Goal: Task Accomplishment & Management: Manage account settings

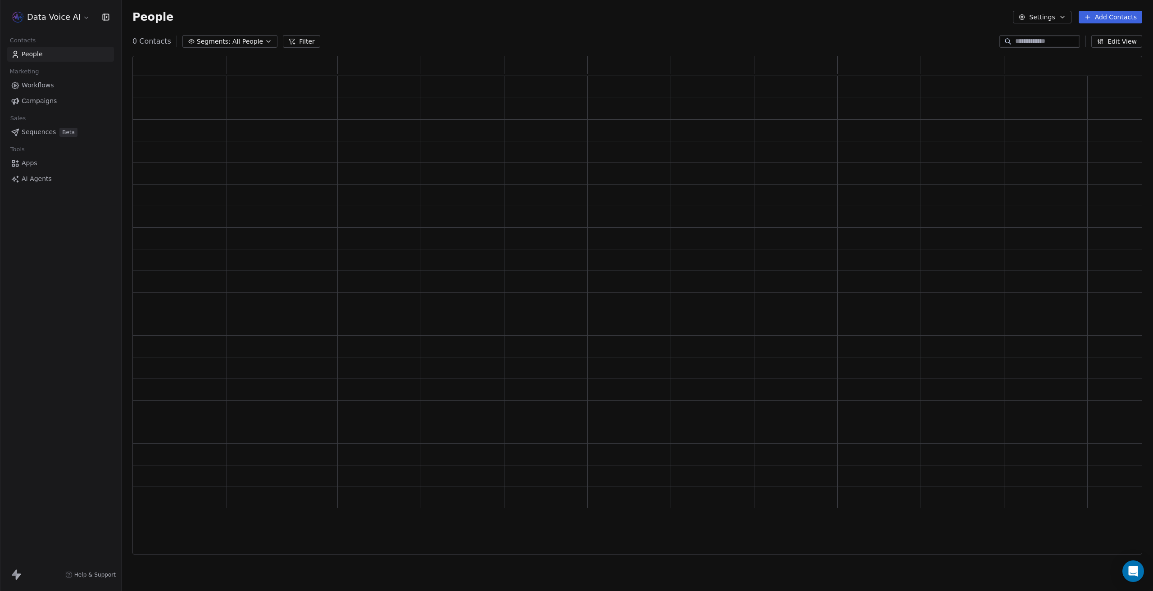
scroll to position [492, 1002]
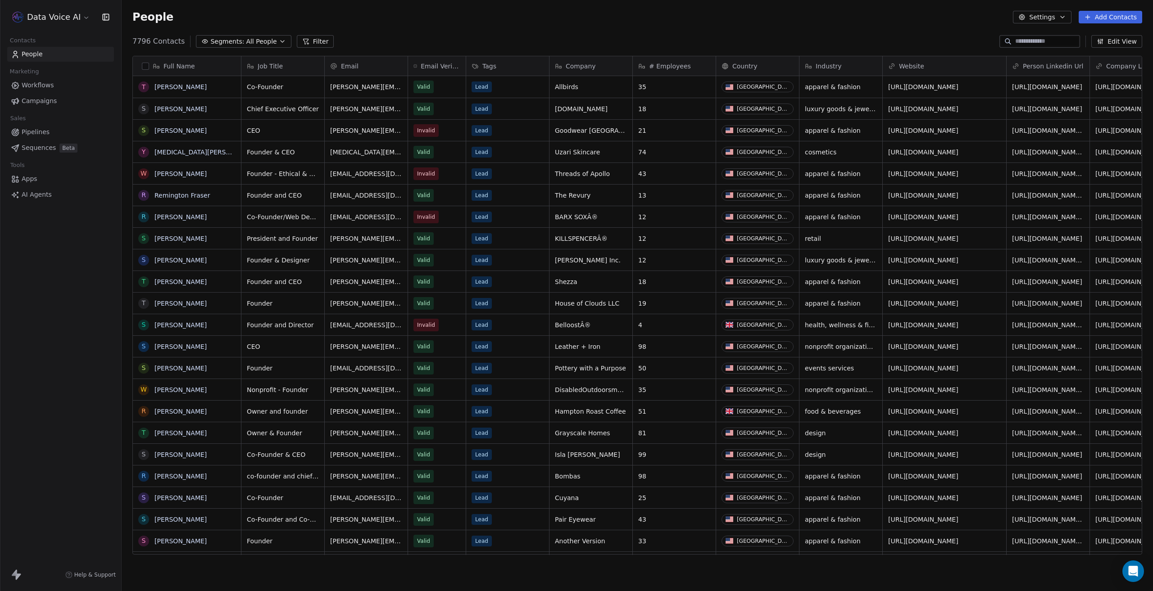
click at [75, 18] on html "Data Voice AI Contacts People Marketing Workflows Campaigns Sales Pipelines Seq…" at bounding box center [576, 295] width 1153 height 591
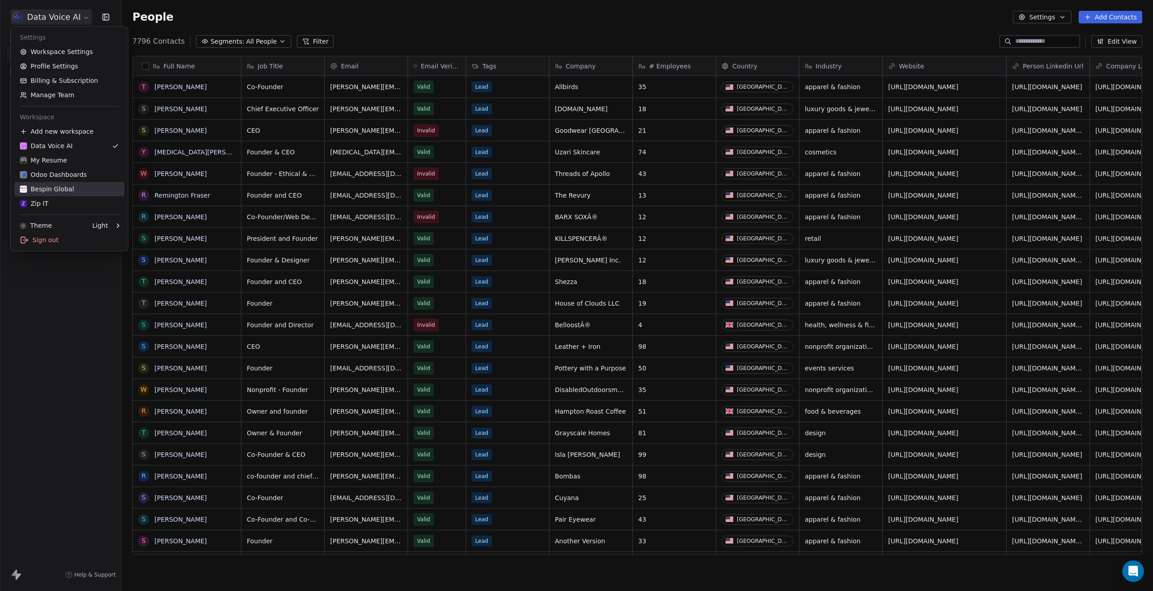
click at [74, 188] on div "Bespin Global" at bounding box center [69, 189] width 99 height 9
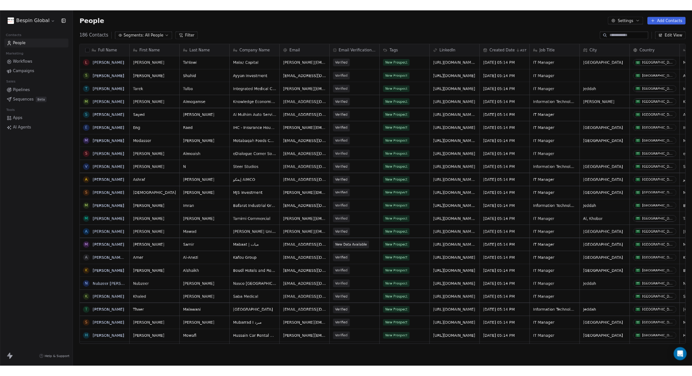
scroll to position [513, 1024]
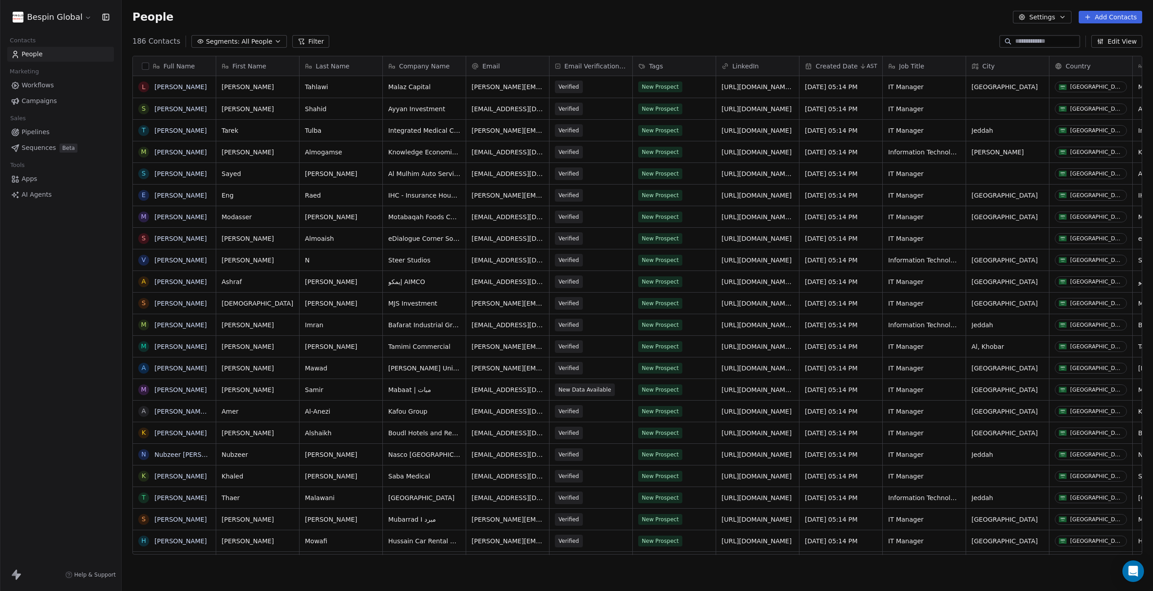
click at [45, 83] on span "Workflows" at bounding box center [38, 85] width 32 height 9
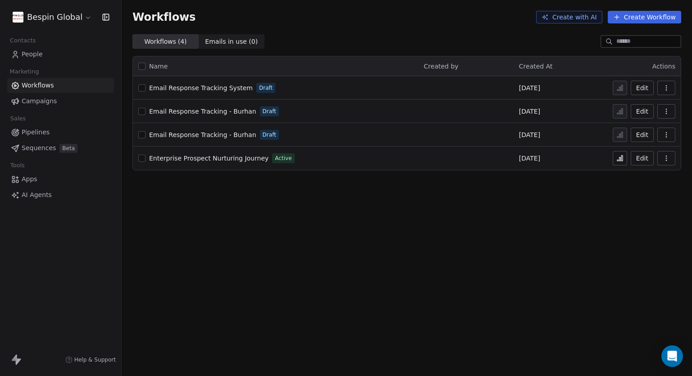
click at [235, 152] on div "Enterprise Prospect Nurturing Journey Active" at bounding box center [275, 158] width 275 height 13
click at [236, 155] on span "Enterprise Prospect Nurturing Journey" at bounding box center [208, 157] width 119 height 7
click at [622, 156] on icon at bounding box center [621, 157] width 1 height 5
click at [41, 53] on span "People" at bounding box center [32, 54] width 21 height 9
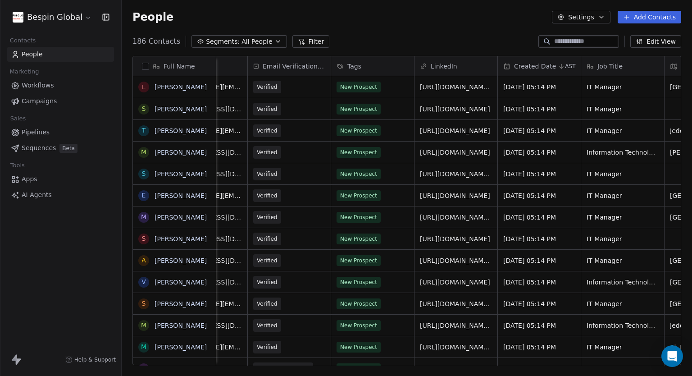
click at [41, 83] on span "Workflows" at bounding box center [38, 85] width 32 height 9
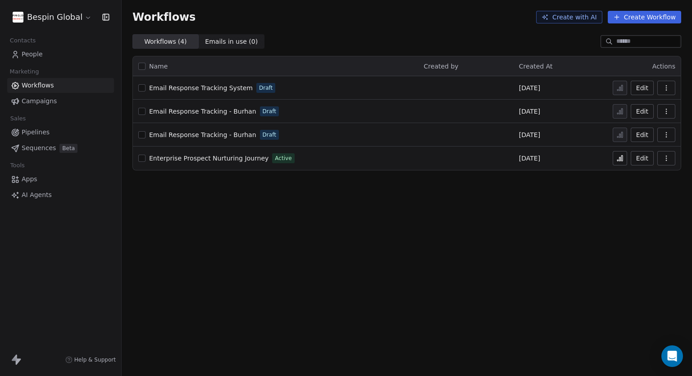
click at [246, 158] on span "Enterprise Prospect Nurturing Journey" at bounding box center [208, 157] width 119 height 7
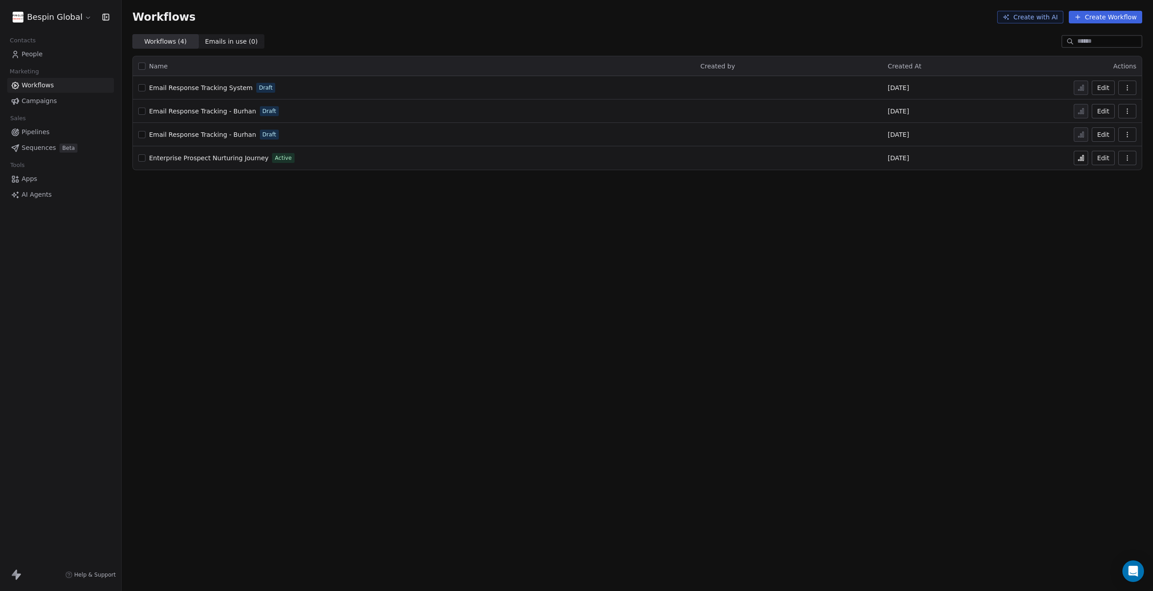
click at [79, 17] on html "Bespin Global Contacts People Marketing Workflows Campaigns Sales Pipelines Seq…" at bounding box center [576, 295] width 1153 height 591
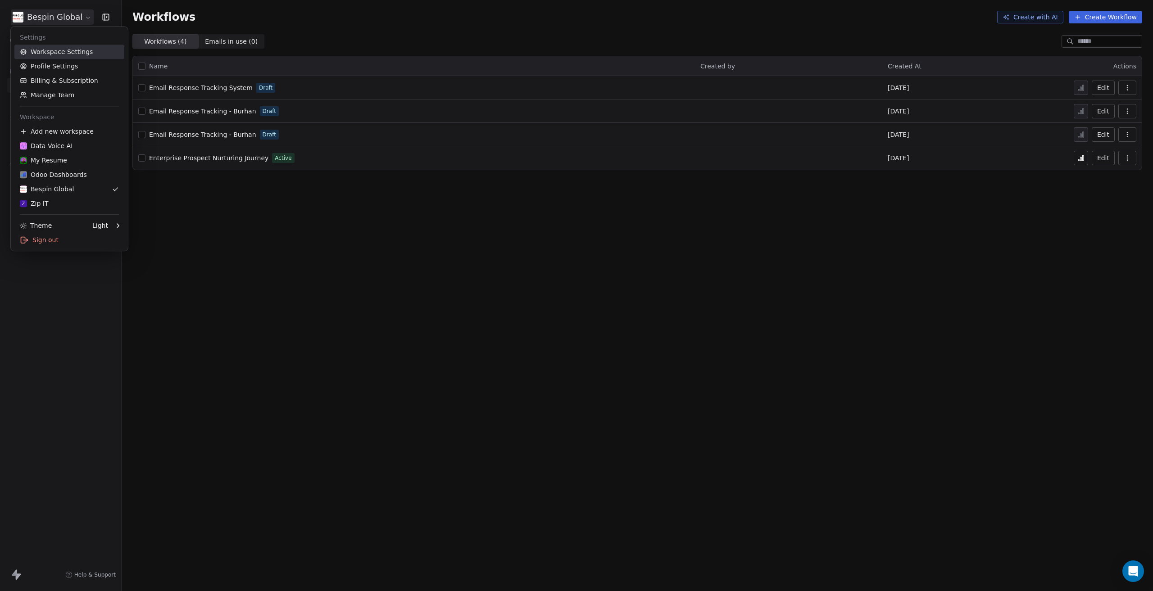
click at [76, 53] on link "Workspace Settings" at bounding box center [69, 52] width 110 height 14
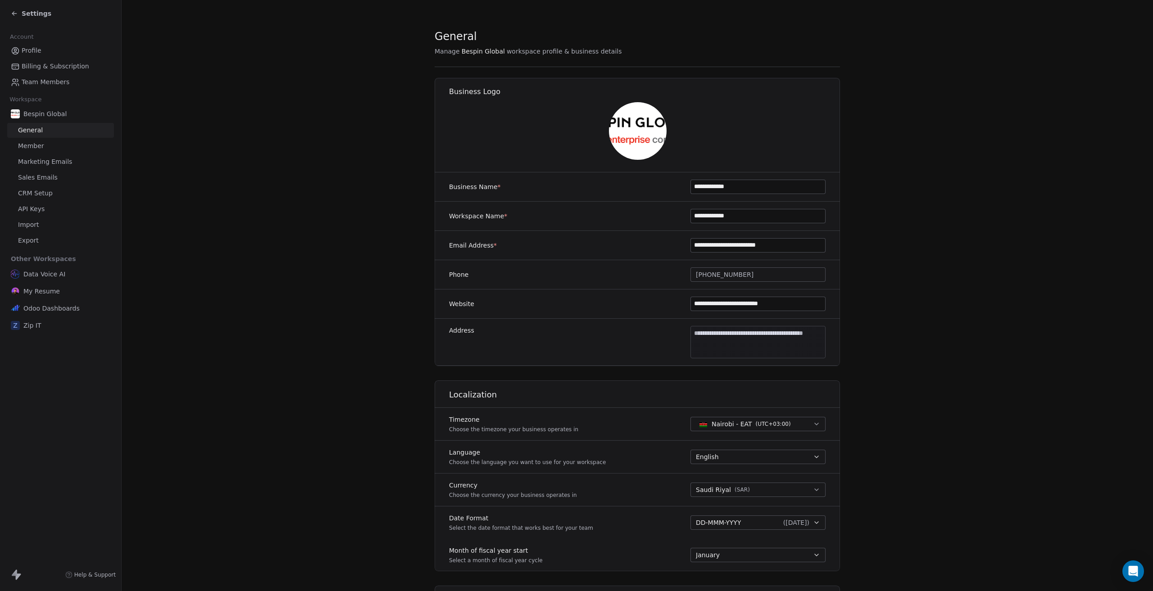
click at [54, 162] on span "Marketing Emails" at bounding box center [45, 161] width 54 height 9
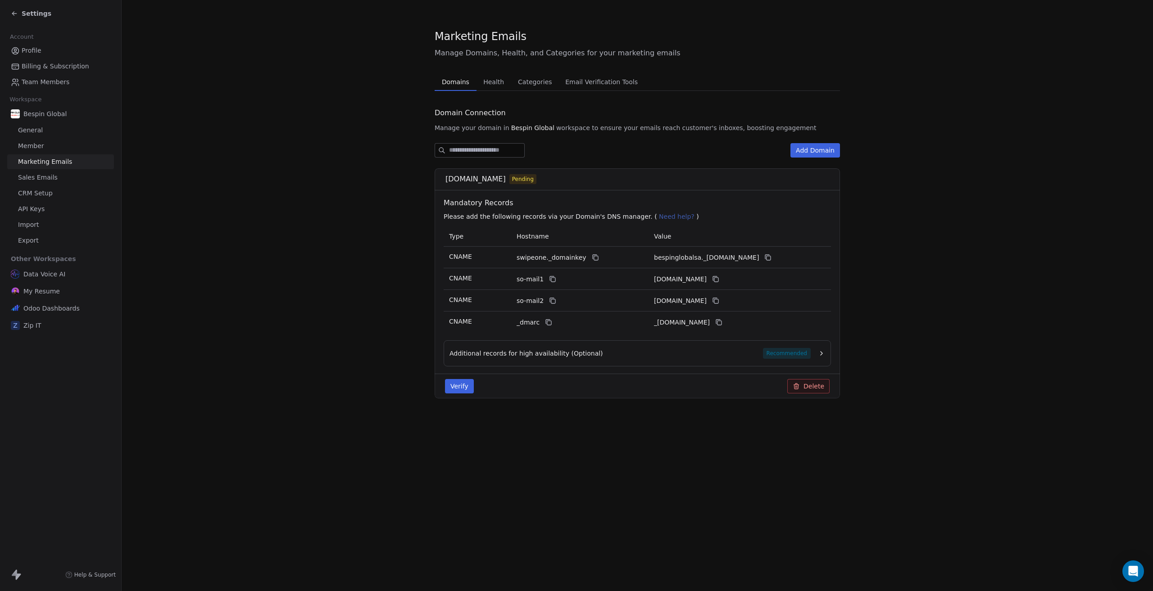
click at [54, 169] on link "Marketing Emails" at bounding box center [60, 161] width 107 height 15
click at [52, 175] on span "Sales Emails" at bounding box center [38, 177] width 40 height 9
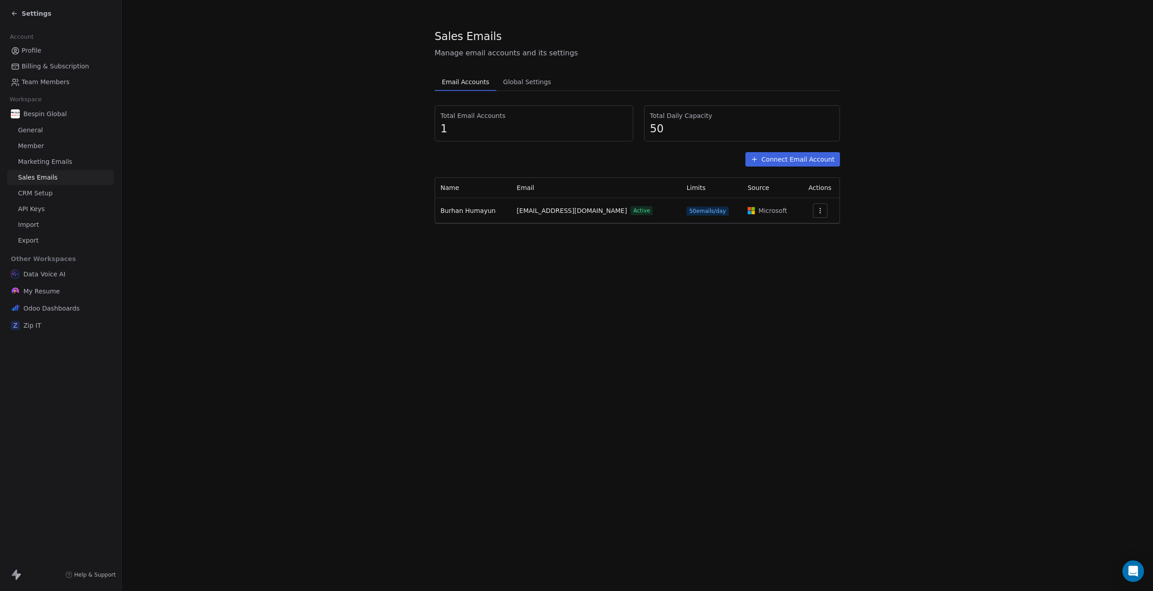
click at [516, 78] on span "Global Settings" at bounding box center [526, 82] width 55 height 13
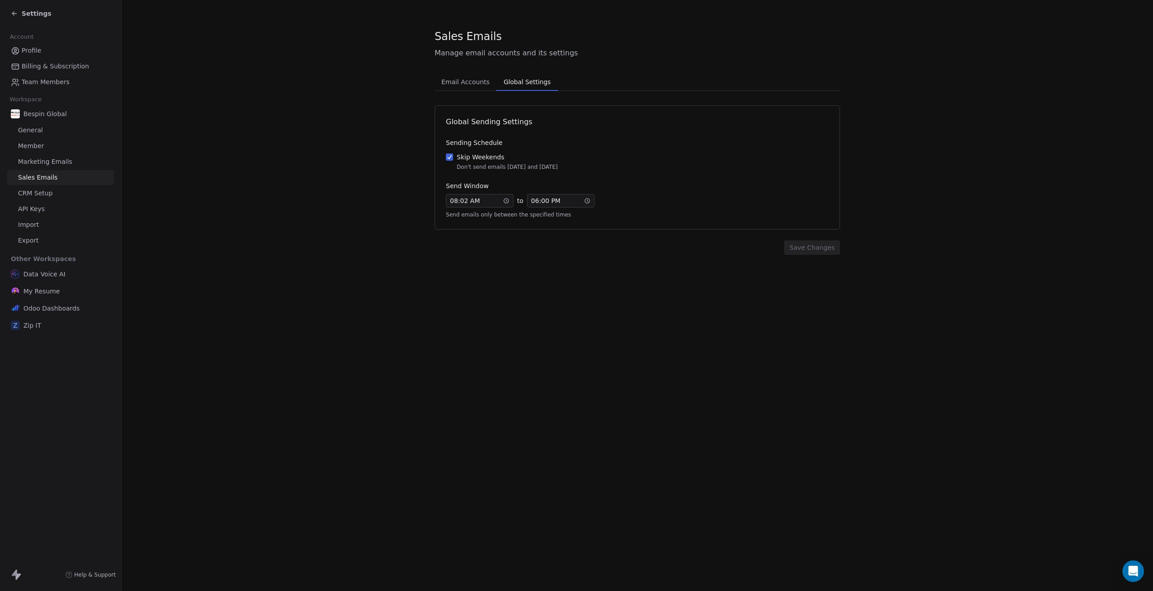
click at [16, 13] on icon at bounding box center [14, 13] width 7 height 7
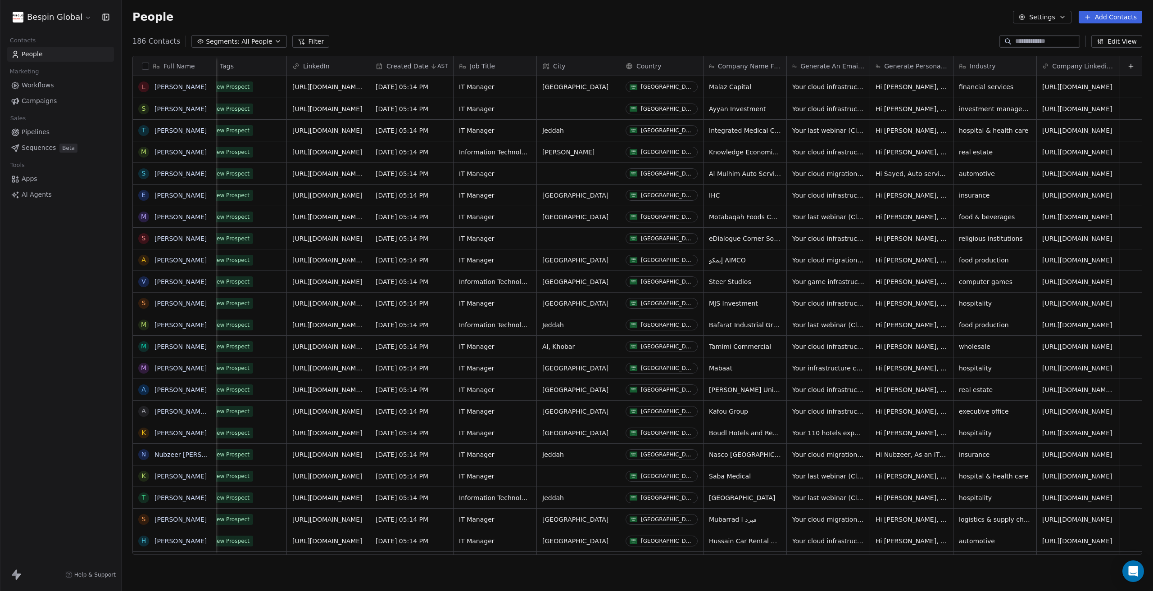
click at [1116, 41] on button "Edit View" at bounding box center [1116, 41] width 51 height 13
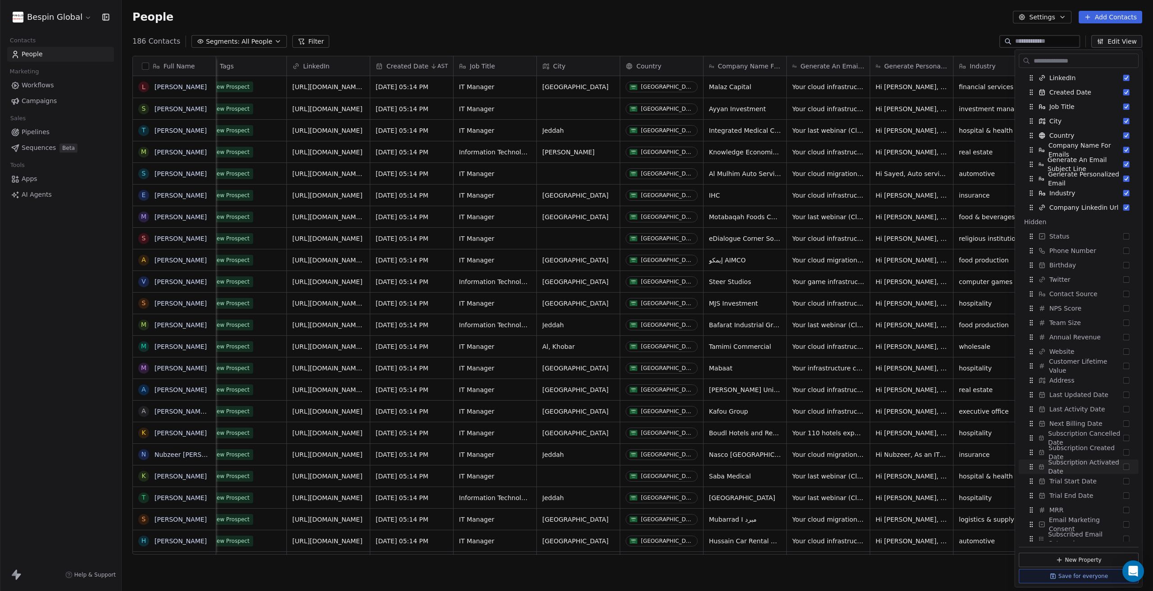
scroll to position [135, 0]
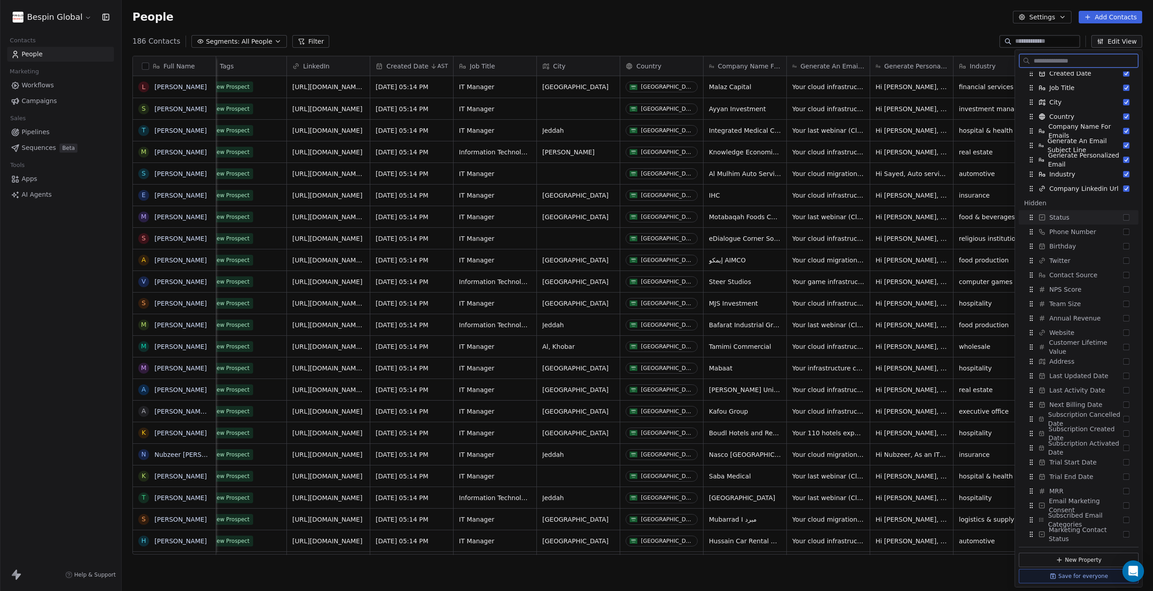
click at [1092, 210] on div "Status" at bounding box center [1078, 217] width 113 height 14
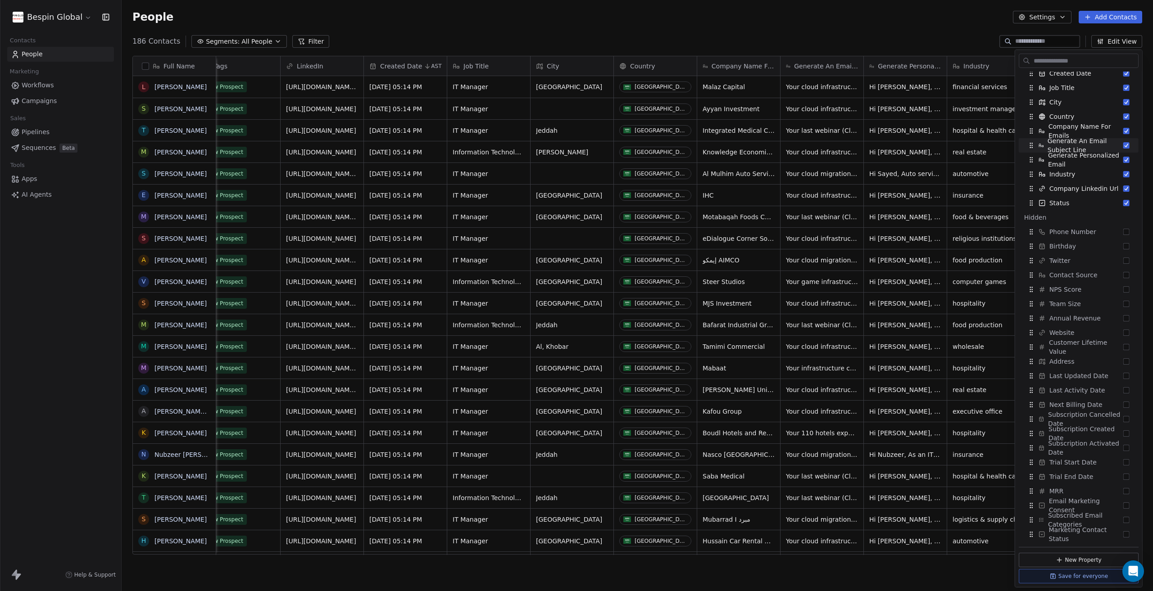
click at [905, 22] on div "People Settings Add Contacts" at bounding box center [637, 17] width 1010 height 13
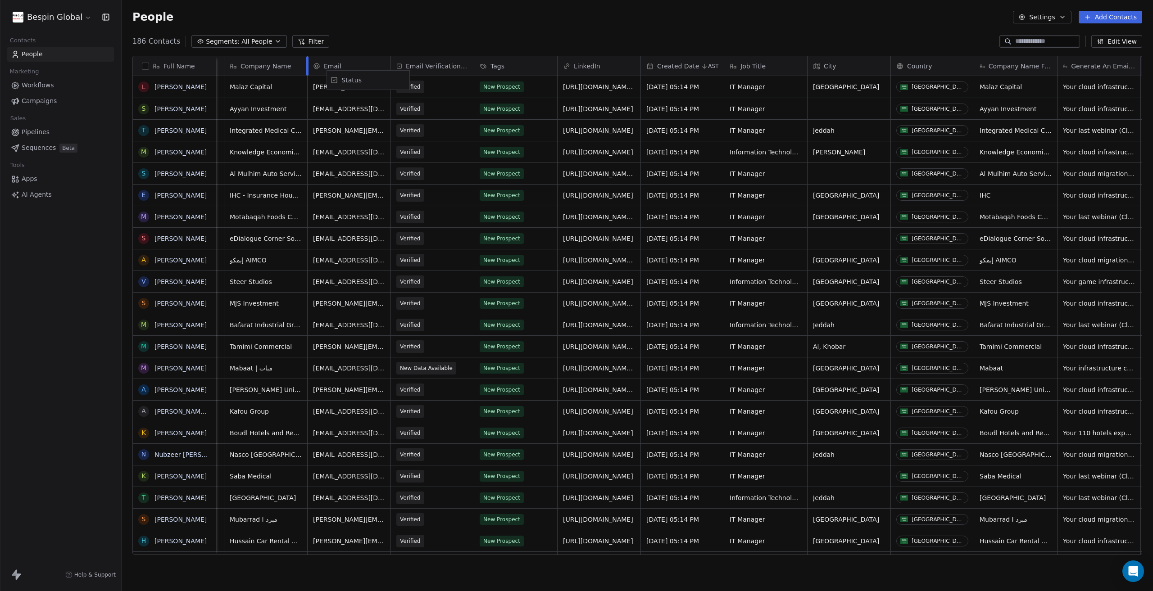
scroll to position [0, 152]
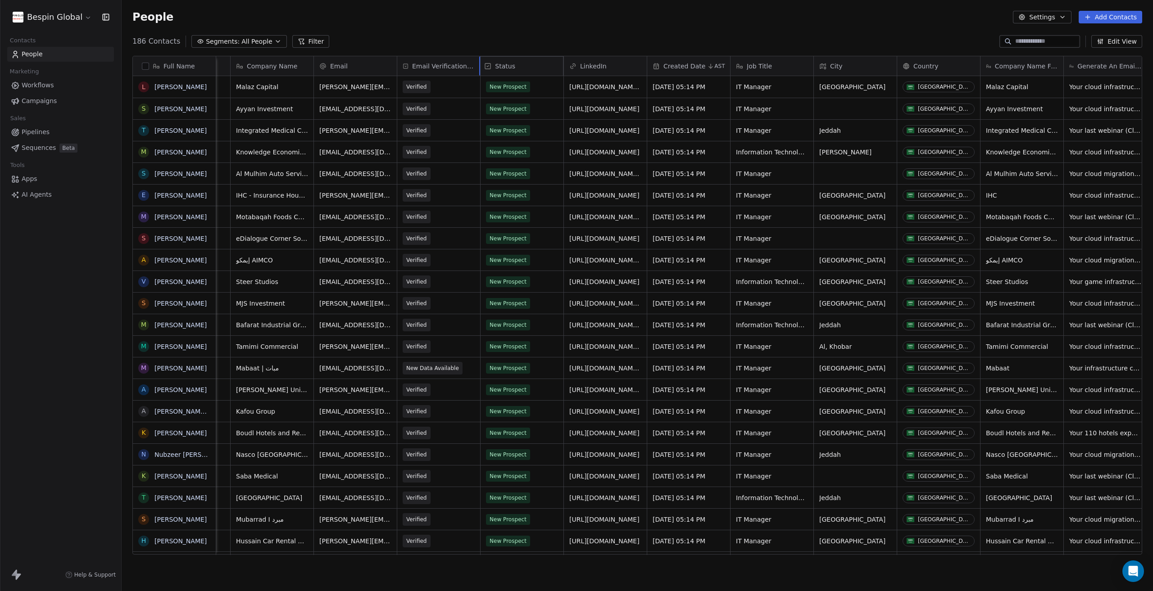
drag, startPoint x: 1130, startPoint y: 66, endPoint x: 495, endPoint y: 75, distance: 634.5
click at [495, 75] on div "Full Name L Loai Tahlawi S Shah Shahid T Tarek Tulba M Mustafa Almogamse S Saye…" at bounding box center [637, 305] width 1009 height 499
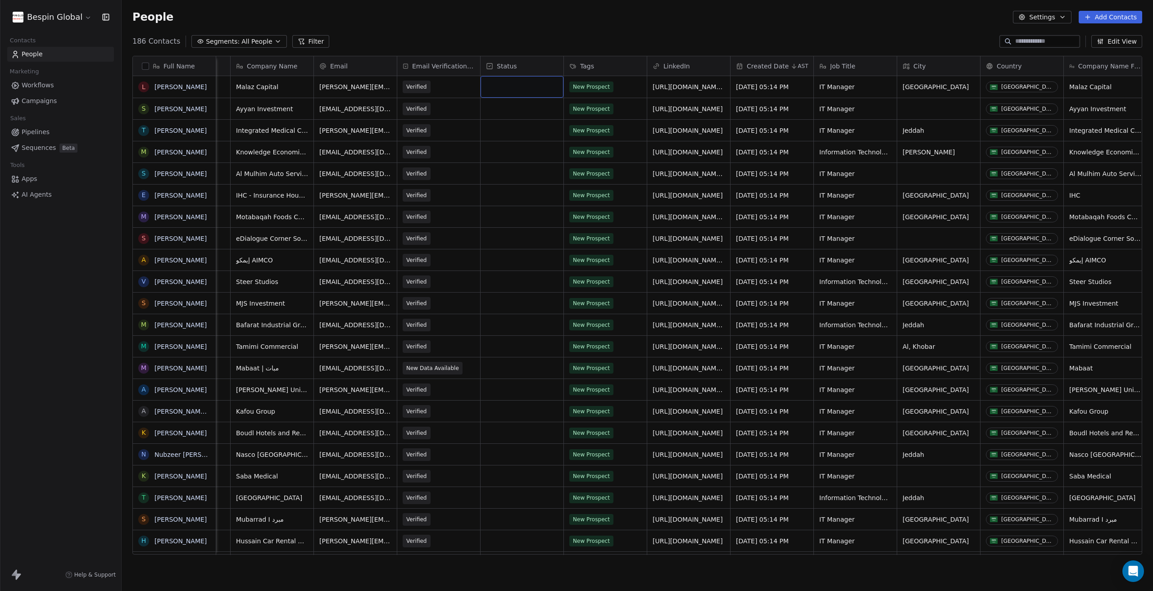
click at [516, 85] on div "grid" at bounding box center [521, 87] width 83 height 22
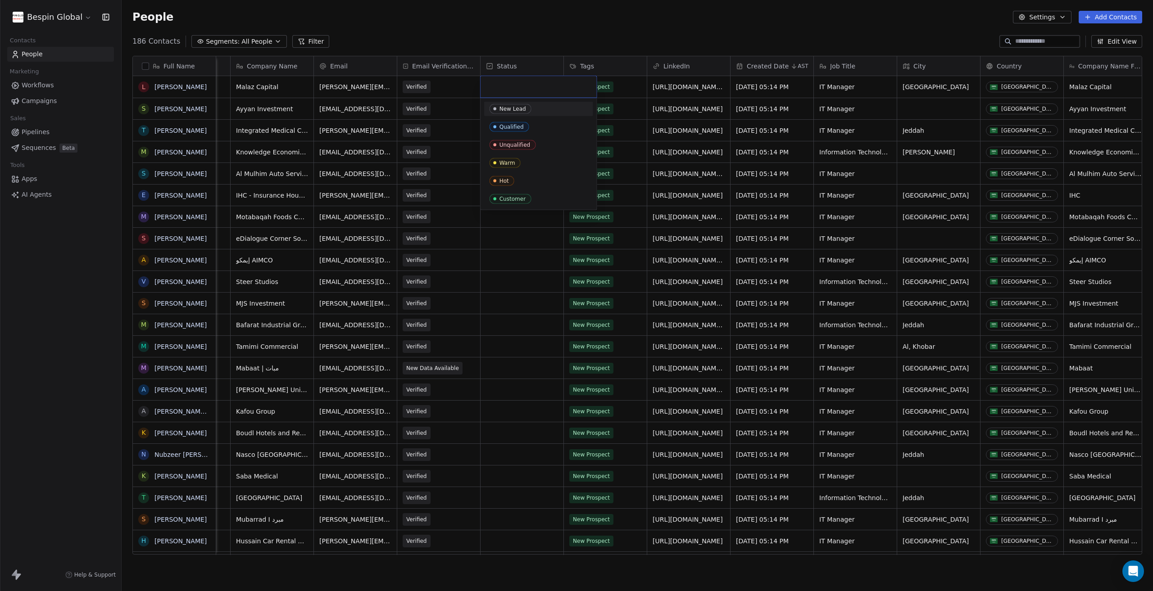
click at [518, 107] on div "New Lead" at bounding box center [512, 109] width 27 height 6
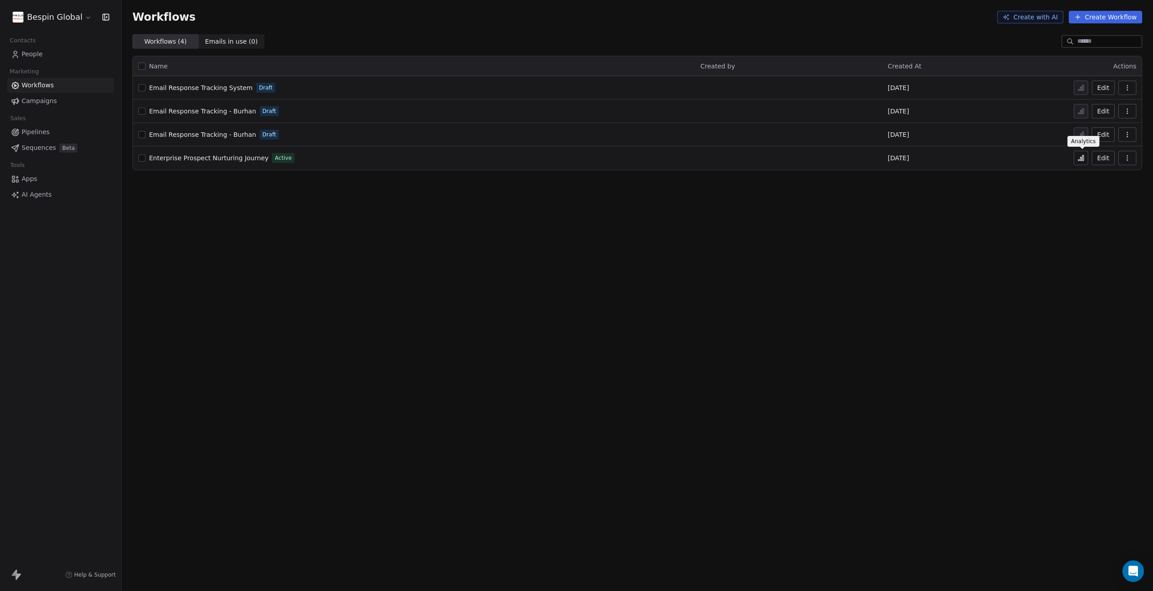
click at [1077, 155] on button at bounding box center [1080, 158] width 14 height 14
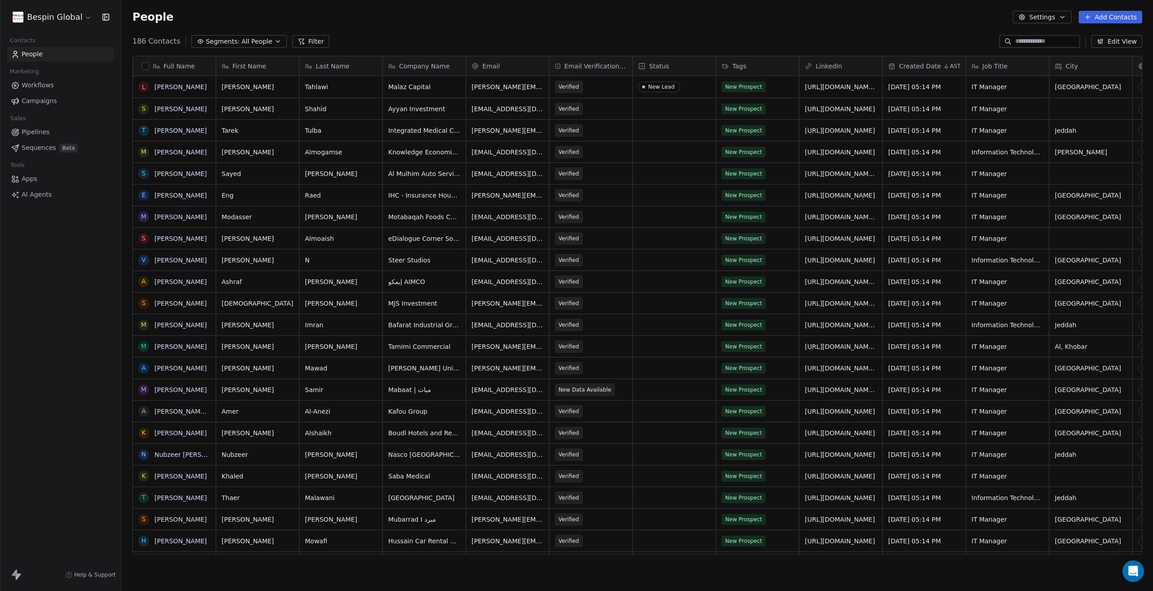
scroll to position [513, 1024]
click at [50, 82] on span "Workflows" at bounding box center [38, 85] width 32 height 9
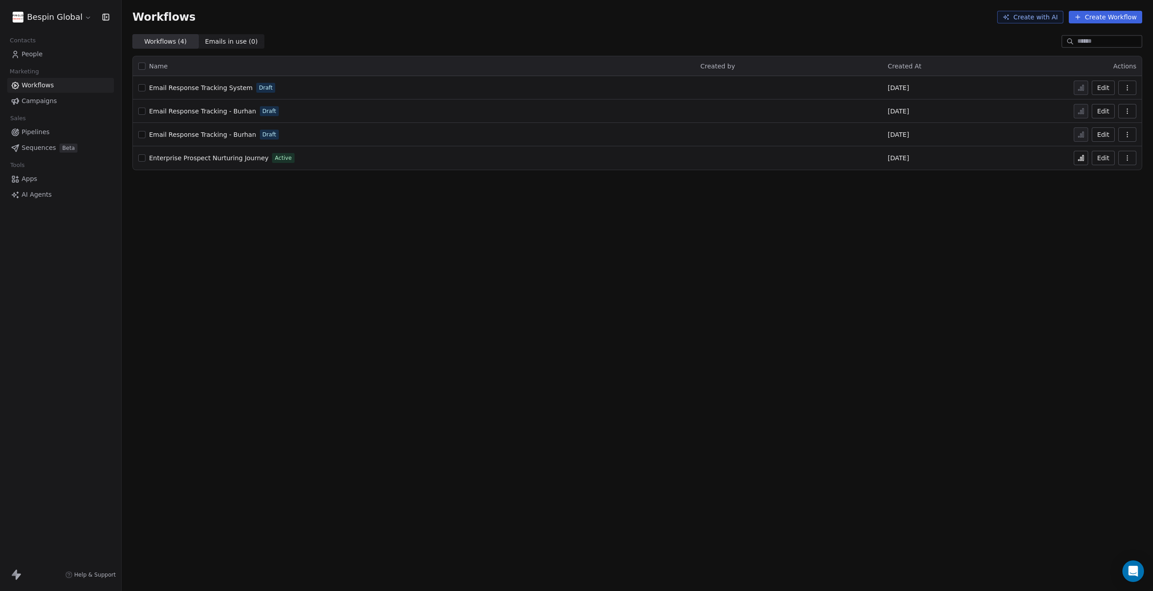
click at [222, 154] on span "Enterprise Prospect Nurturing Journey" at bounding box center [208, 157] width 119 height 7
click at [44, 148] on span "Sequences" at bounding box center [39, 147] width 34 height 9
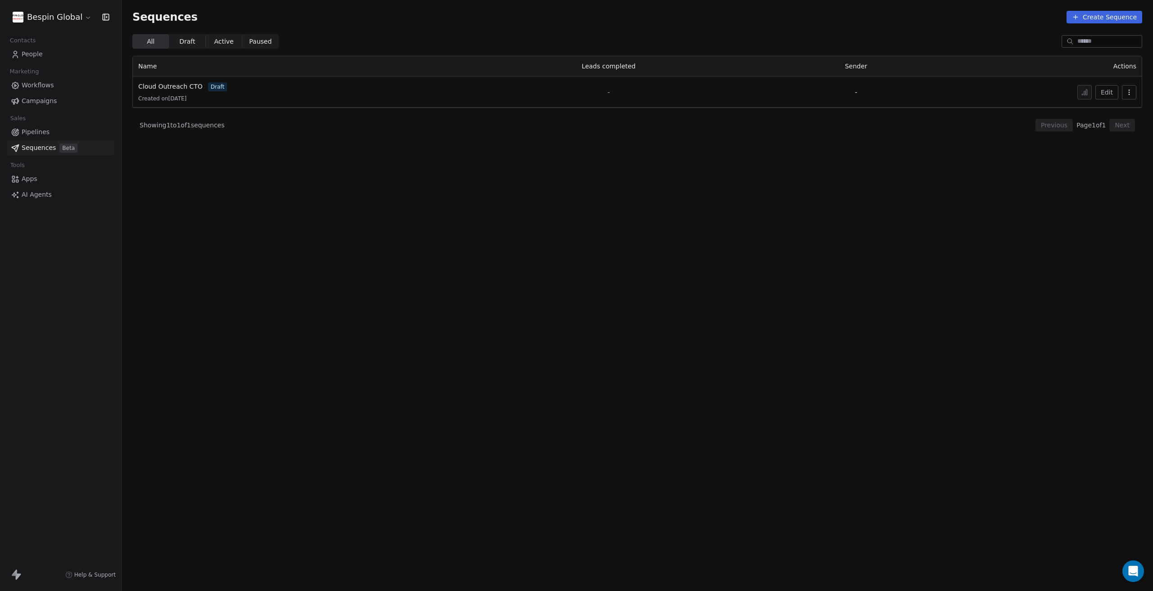
click at [52, 135] on link "Pipelines" at bounding box center [60, 132] width 107 height 15
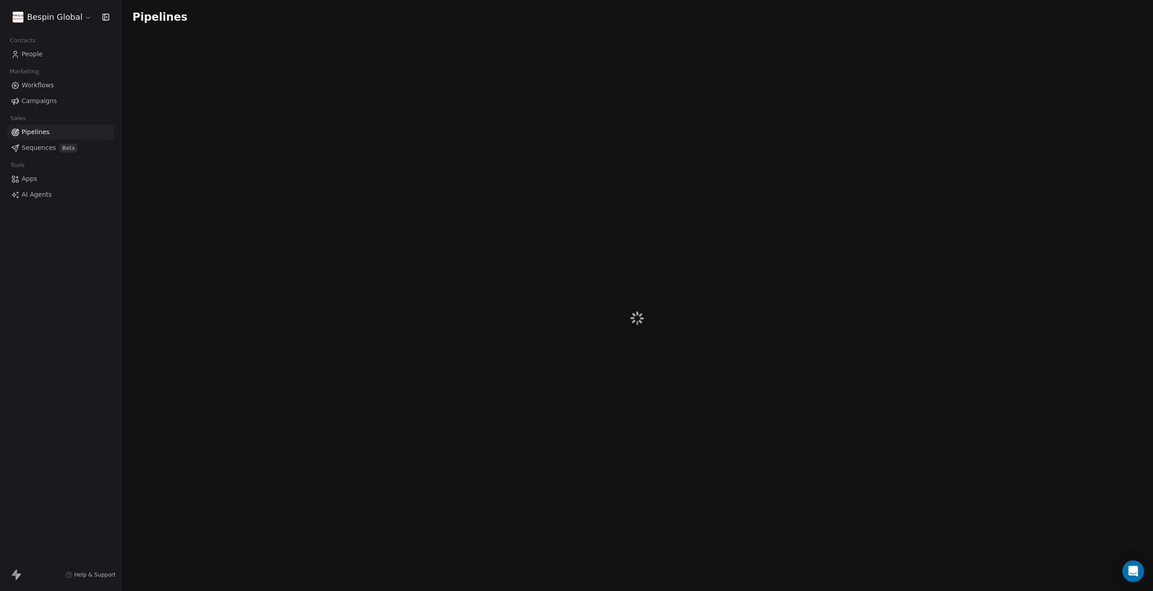
click at [54, 107] on link "Campaigns" at bounding box center [60, 101] width 107 height 15
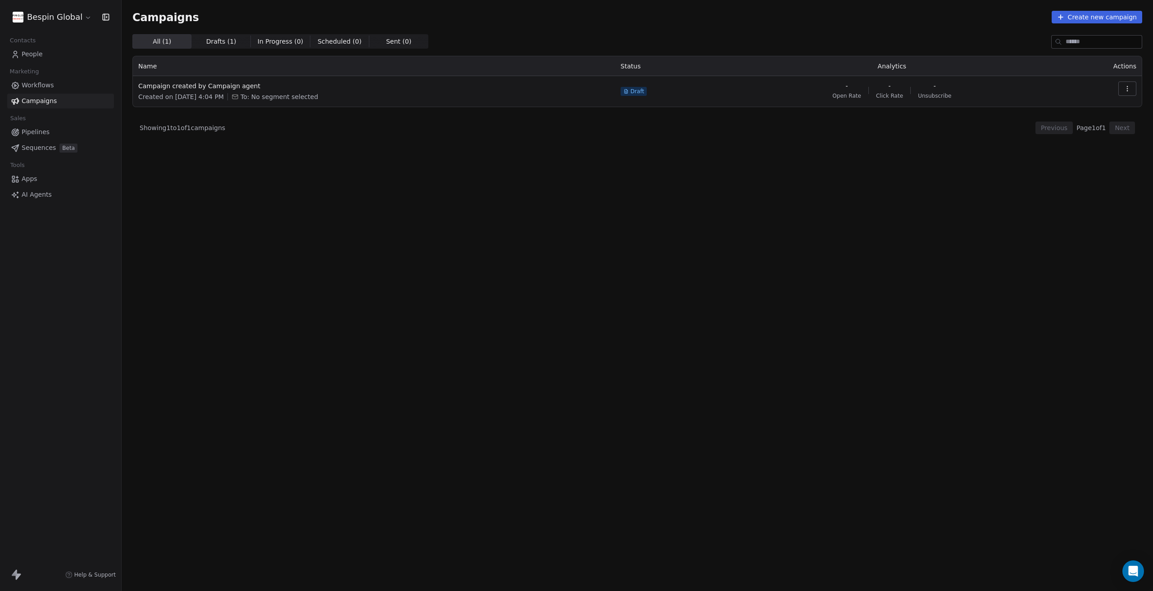
click at [57, 86] on link "Workflows" at bounding box center [60, 85] width 107 height 15
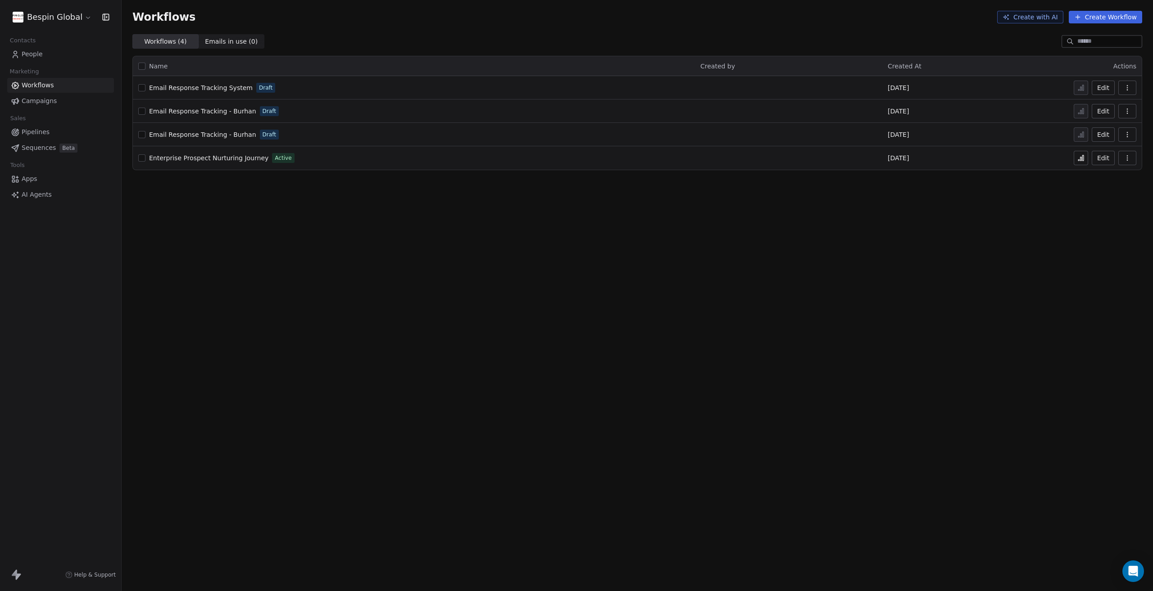
click at [44, 53] on link "People" at bounding box center [60, 54] width 107 height 15
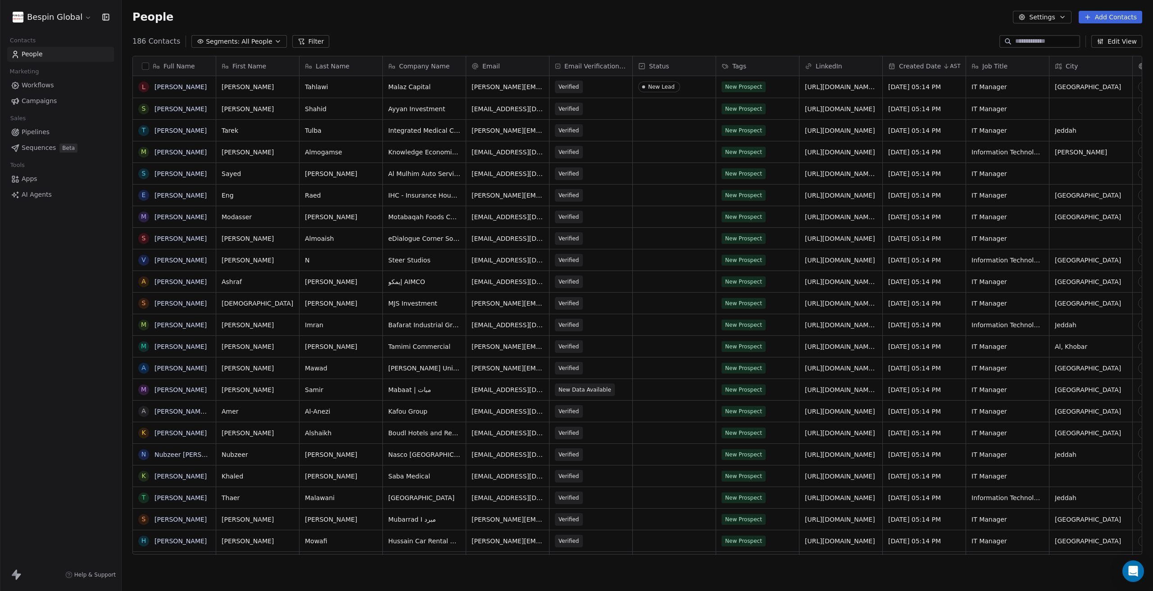
scroll to position [513, 1024]
click at [771, 85] on div "New Prospect" at bounding box center [749, 86] width 55 height 11
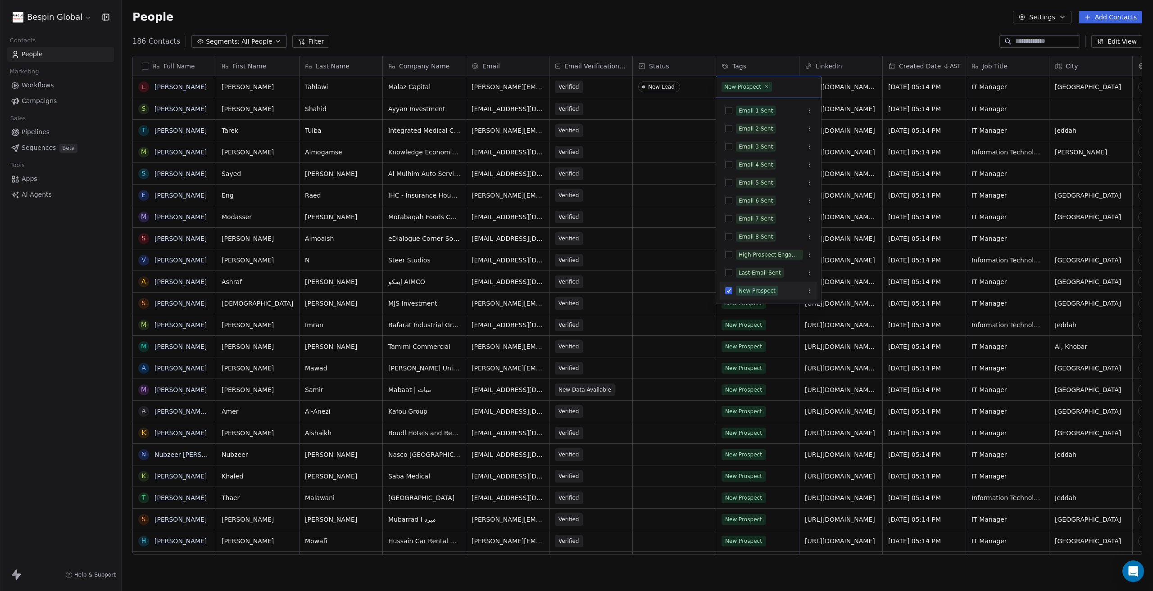
click at [756, 39] on html "Bespin Global Contacts People Marketing Workflows Campaigns Sales Pipelines Seq…" at bounding box center [576, 295] width 1153 height 591
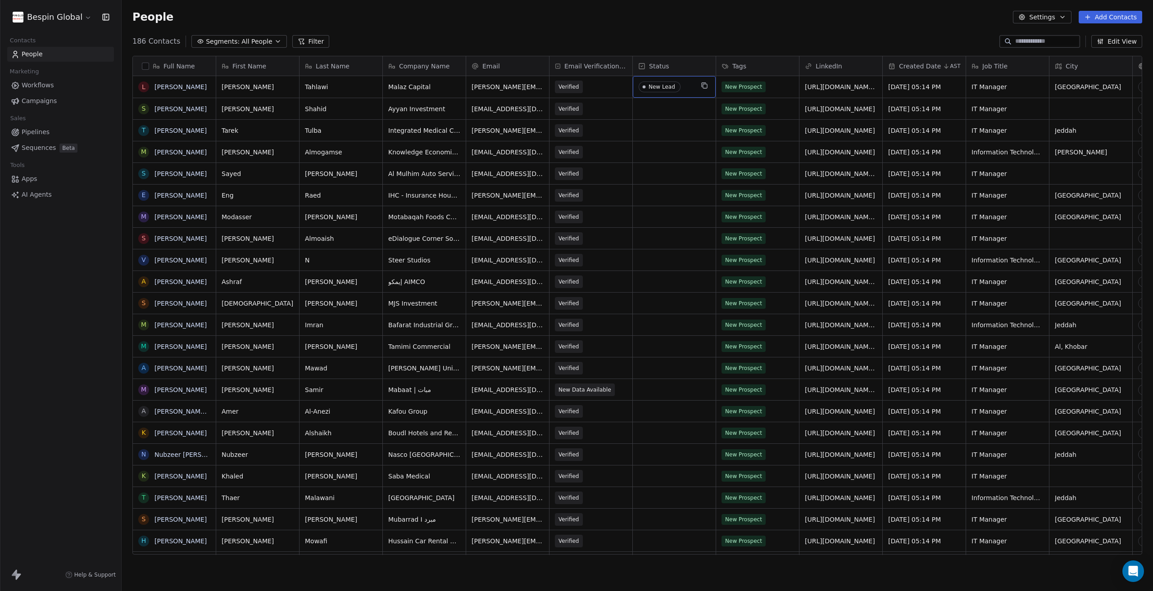
click at [690, 86] on span "New Lead" at bounding box center [665, 86] width 55 height 11
click at [657, 36] on html "Bespin Global Contacts People Marketing Workflows Campaigns Sales Pipelines Seq…" at bounding box center [576, 295] width 1153 height 591
click at [684, 87] on span "New Lead" at bounding box center [665, 86] width 55 height 11
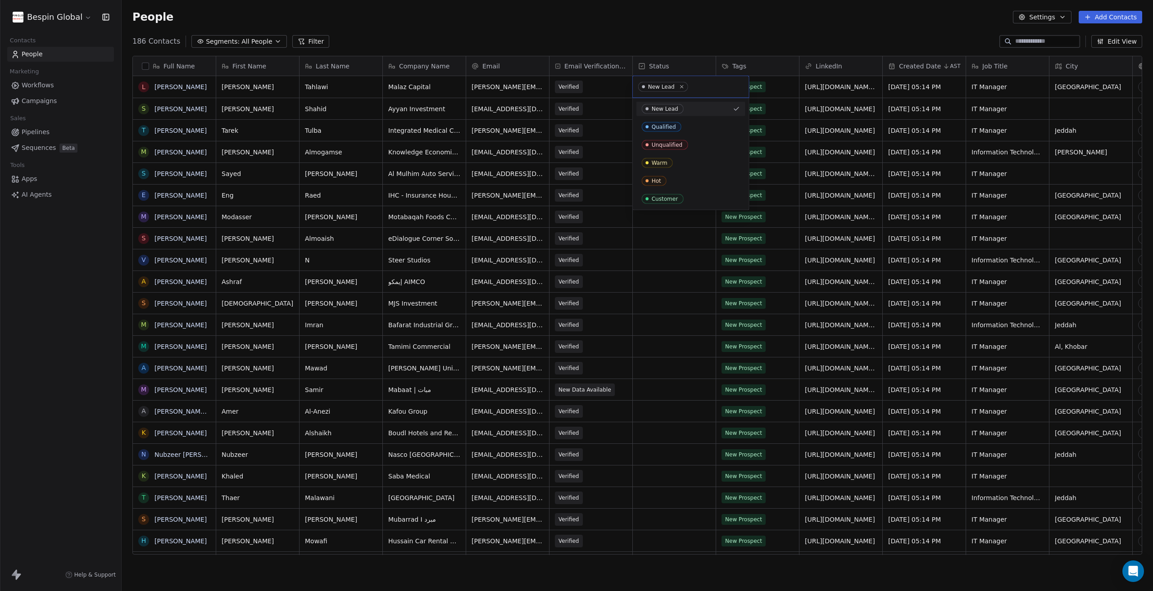
click at [707, 107] on div "New Lead" at bounding box center [685, 109] width 87 height 10
click at [681, 84] on span "New Lead" at bounding box center [665, 86] width 55 height 11
click at [679, 85] on icon at bounding box center [682, 87] width 6 height 6
click at [680, 30] on html "Bespin Global Contacts People Marketing Workflows Campaigns Sales Pipelines Seq…" at bounding box center [576, 295] width 1153 height 591
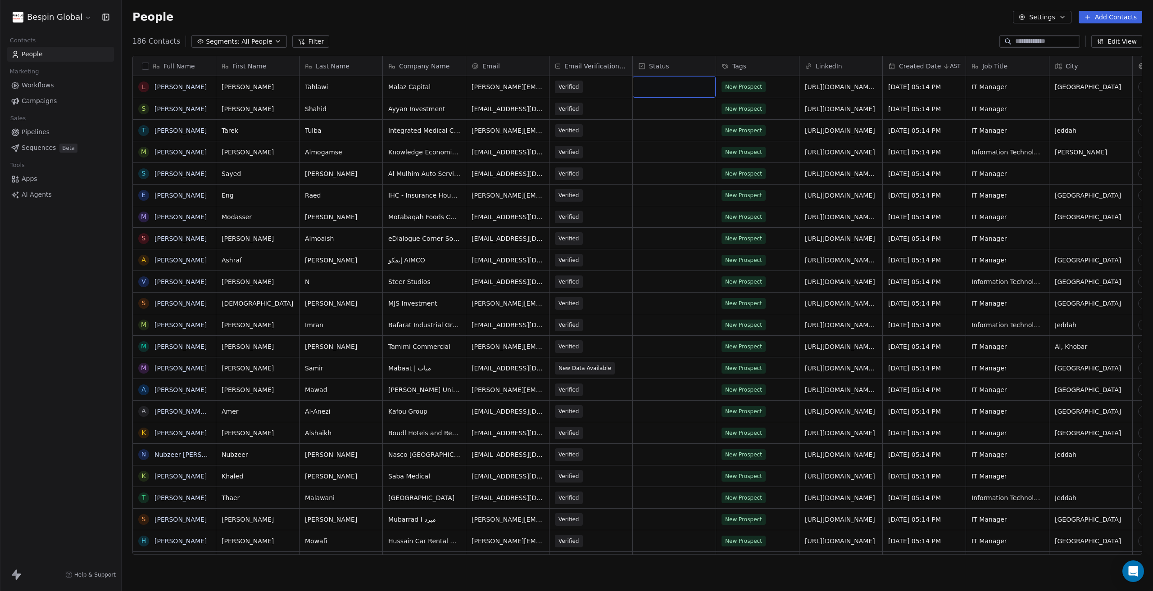
click at [676, 85] on div "grid" at bounding box center [674, 87] width 83 height 22
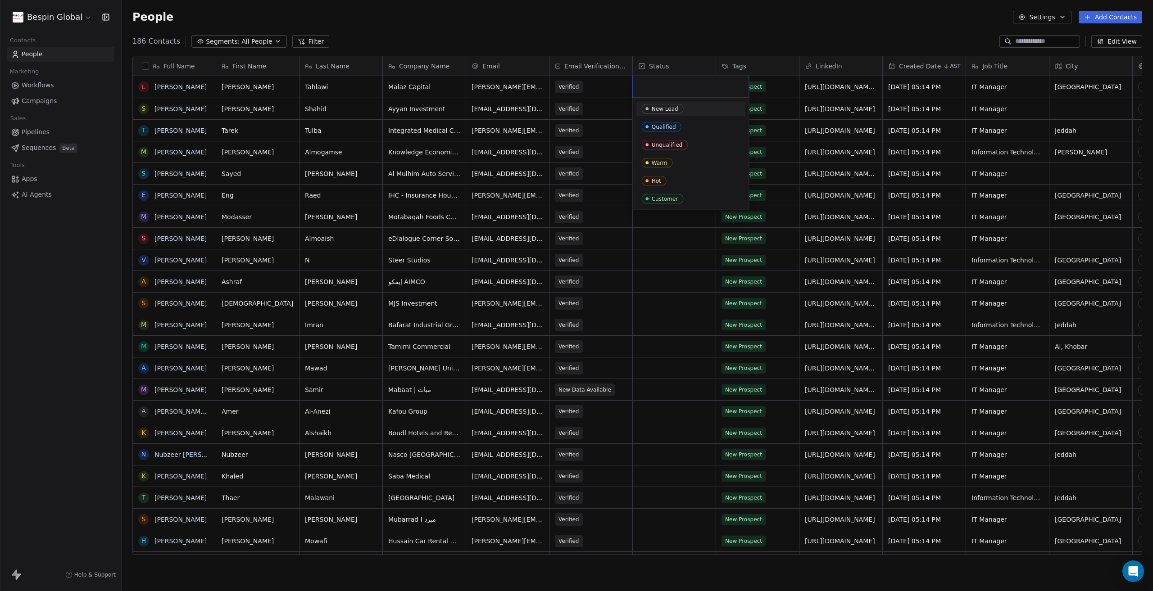
click at [679, 109] on span "New Lead" at bounding box center [663, 109] width 42 height 10
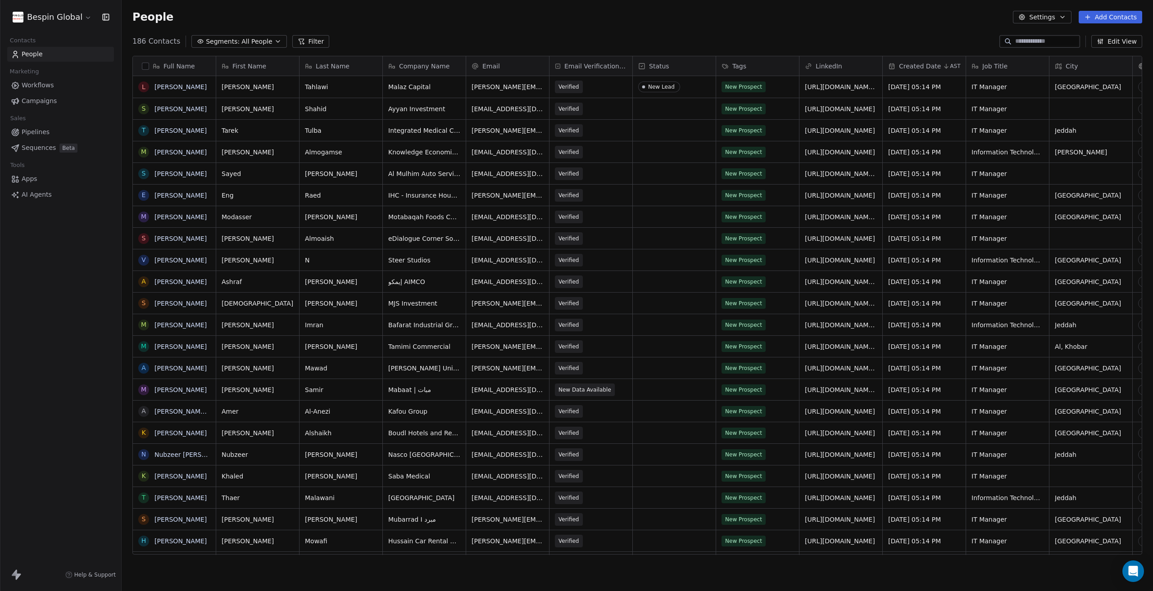
click at [602, 38] on div "186 Contacts Segments: All People Filter Edit View" at bounding box center [637, 41] width 1031 height 14
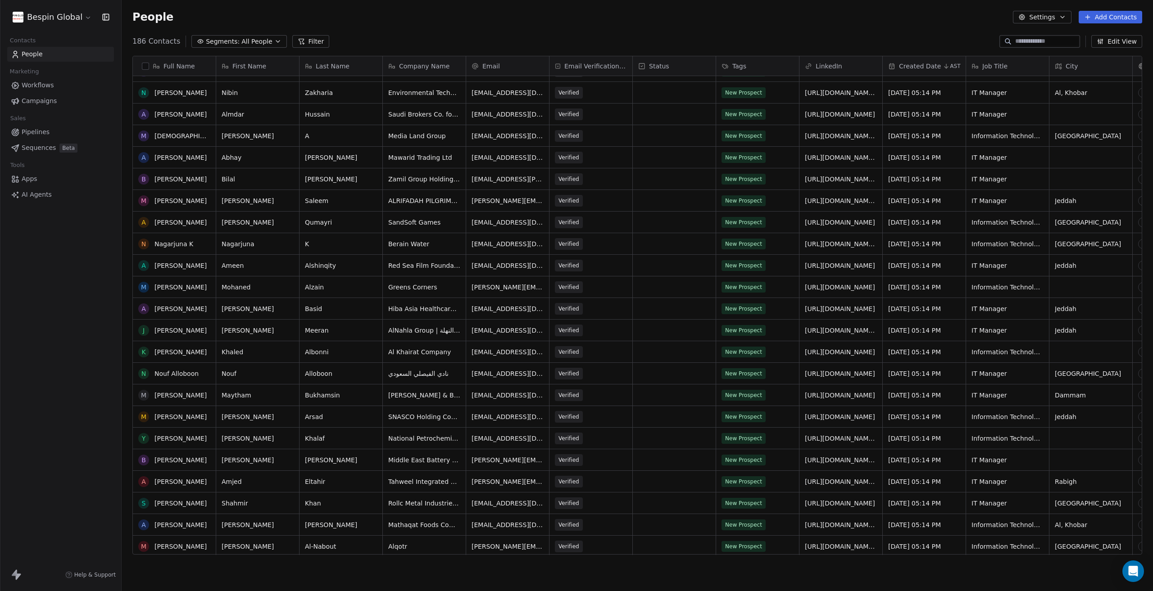
scroll to position [0, 0]
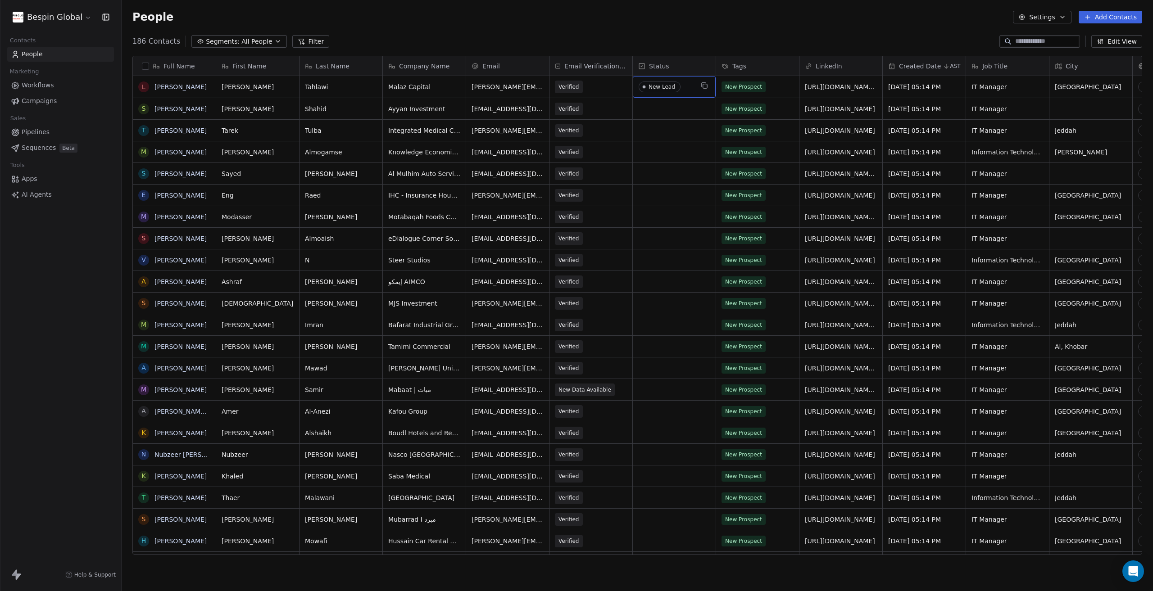
click at [692, 85] on span "New Lead" at bounding box center [665, 86] width 55 height 11
click at [693, 27] on html "Bespin Global Contacts People Marketing Workflows Campaigns Sales Pipelines Seq…" at bounding box center [576, 295] width 1153 height 591
click at [664, 109] on div "grid" at bounding box center [674, 108] width 83 height 21
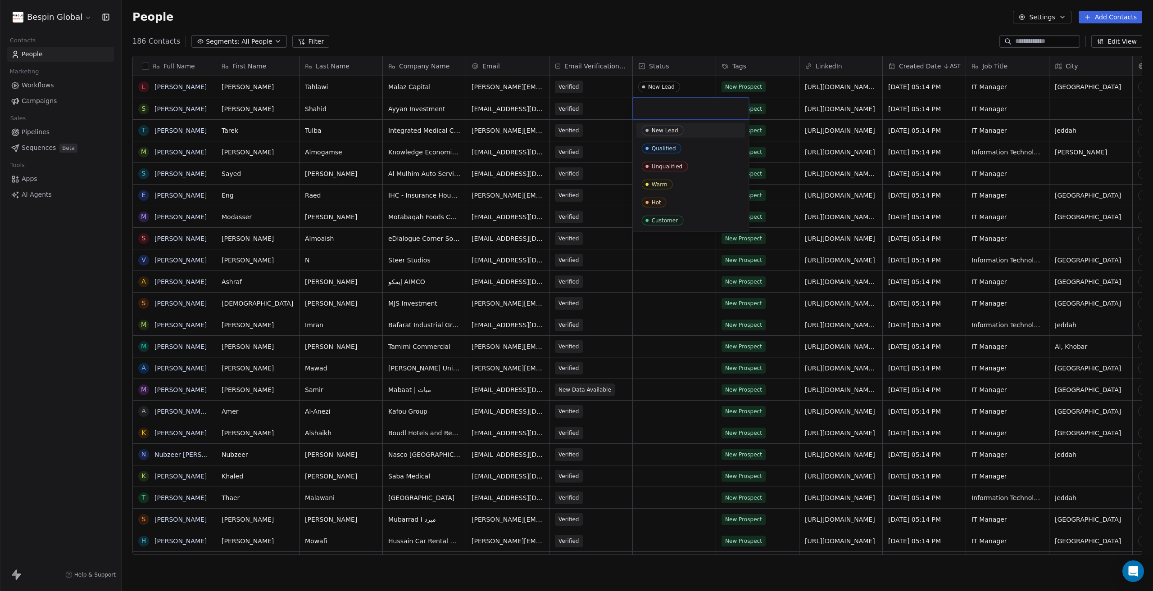
click at [667, 131] on div "New Lead" at bounding box center [665, 130] width 27 height 6
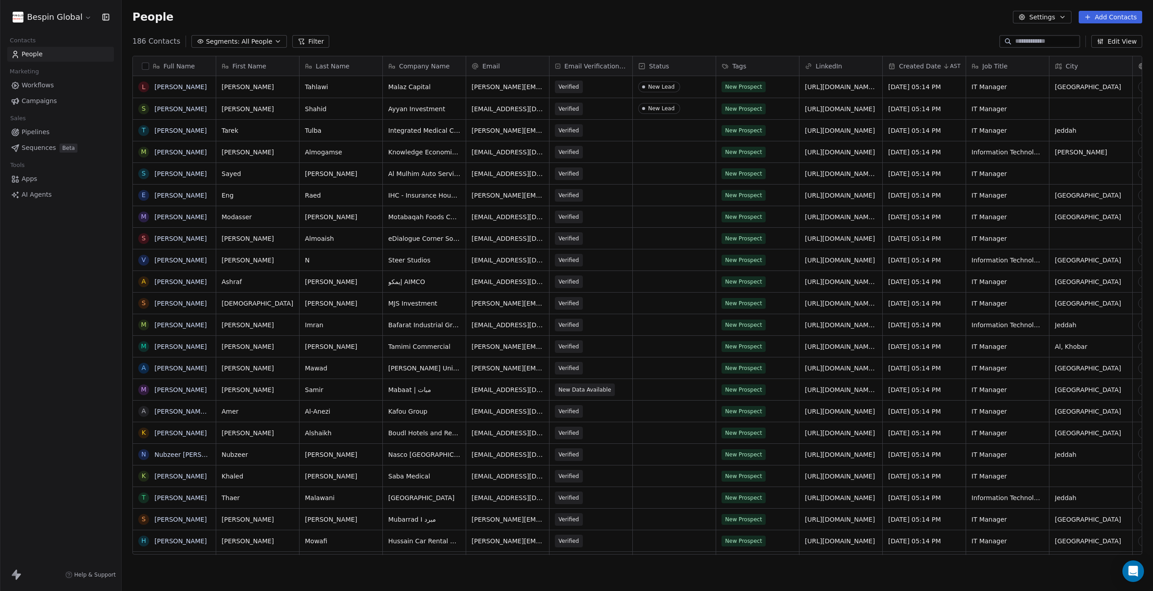
click at [678, 34] on div "People Settings Add Contacts" at bounding box center [637, 17] width 1031 height 34
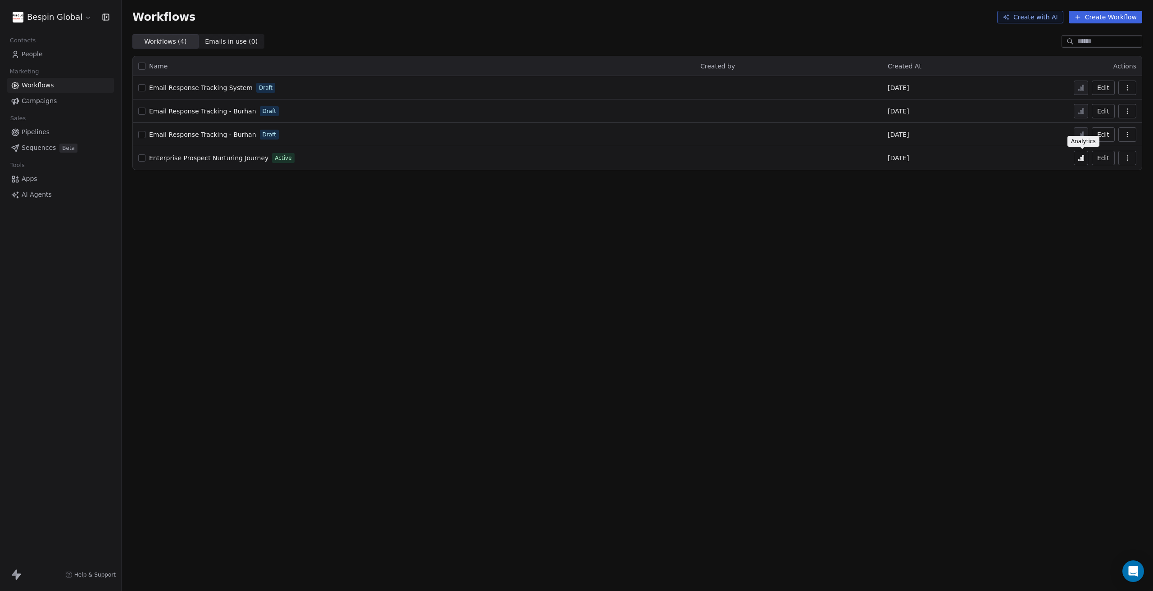
click at [1074, 159] on button at bounding box center [1080, 158] width 14 height 14
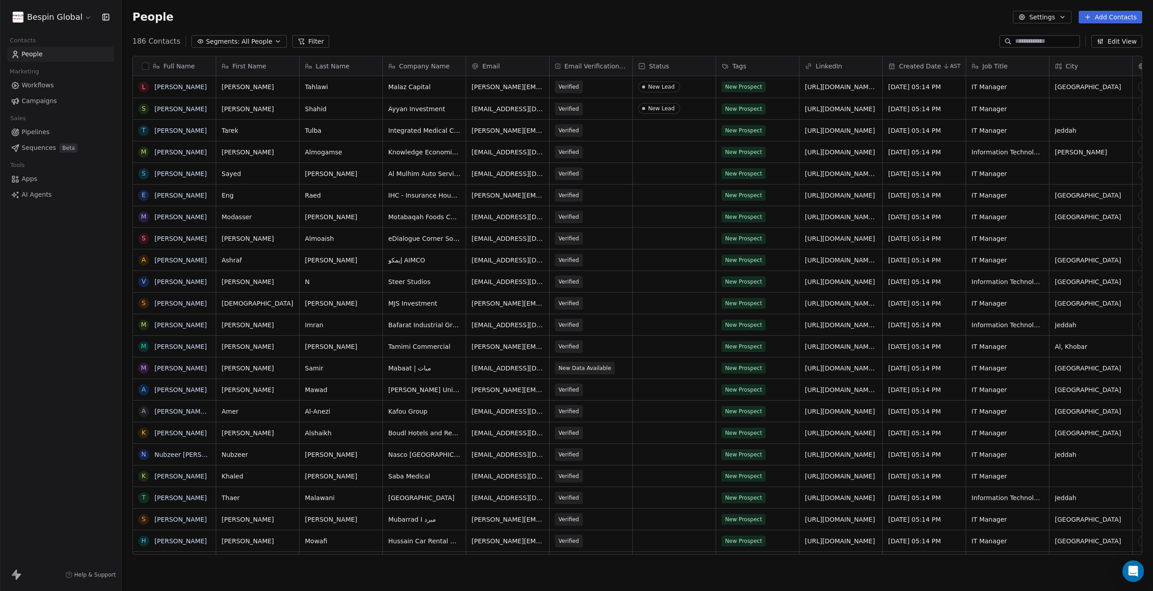
scroll to position [513, 1024]
click at [682, 106] on span "New Lead" at bounding box center [665, 108] width 55 height 11
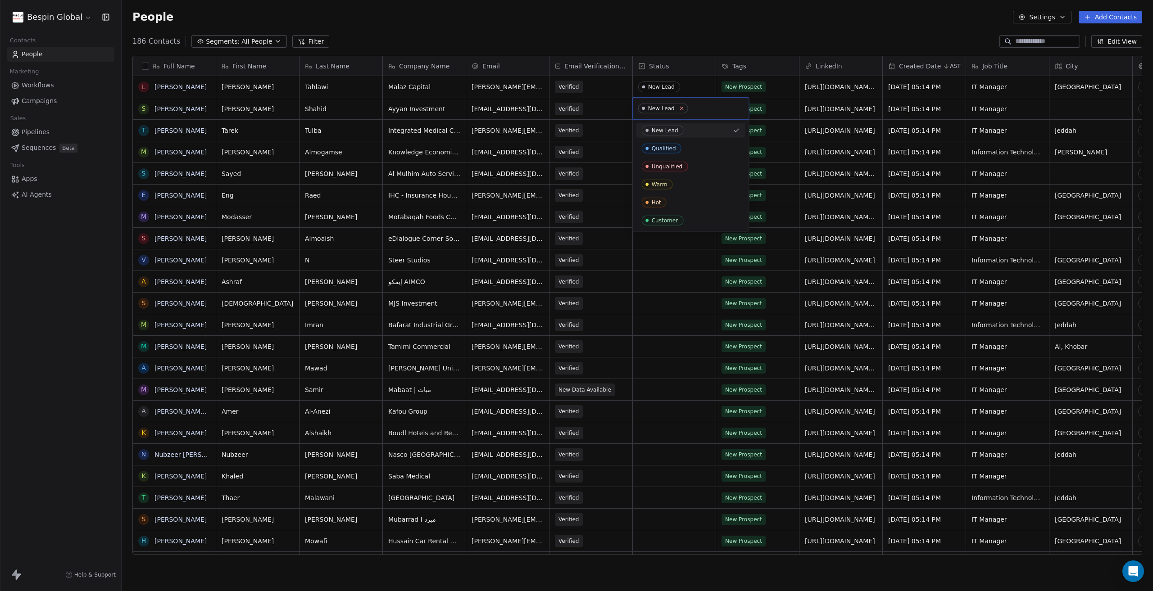
click at [681, 108] on icon at bounding box center [682, 108] width 6 height 6
click at [680, 82] on html "Bespin Global Contacts People Marketing Workflows Campaigns Sales Pipelines Seq…" at bounding box center [576, 295] width 1153 height 591
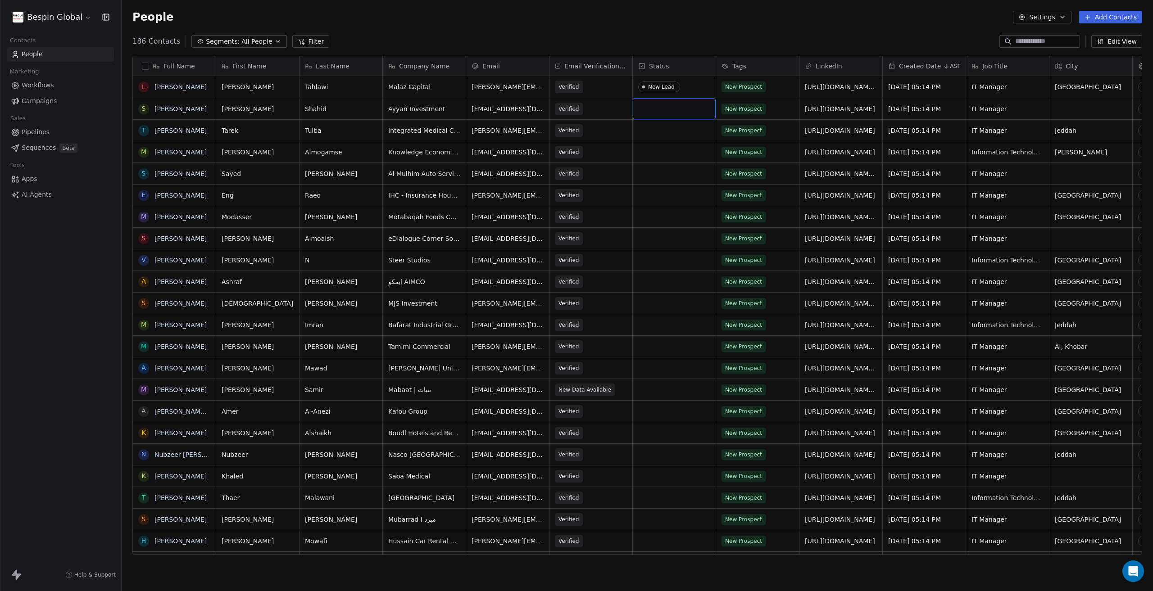
click at [677, 106] on div "grid" at bounding box center [674, 108] width 83 height 21
click at [668, 128] on div "New Lead" at bounding box center [665, 130] width 27 height 6
click at [639, 13] on div "People Settings Add Contacts" at bounding box center [637, 17] width 1010 height 13
